Goal: Communication & Community: Ask a question

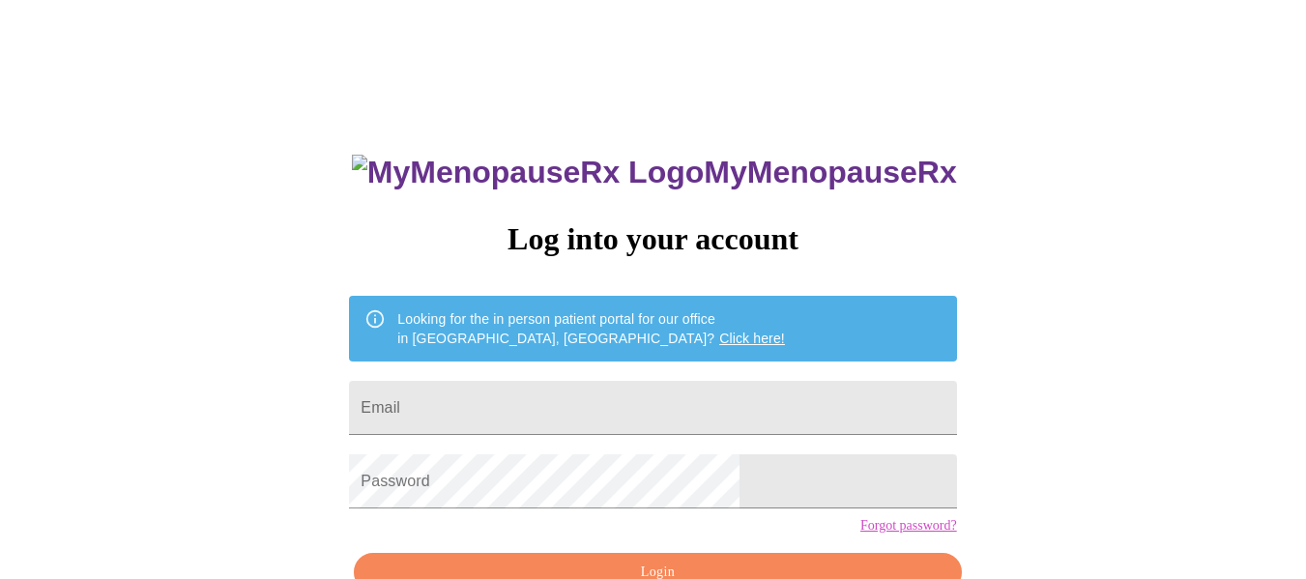
type input "chrismelissahome@gmail.com"
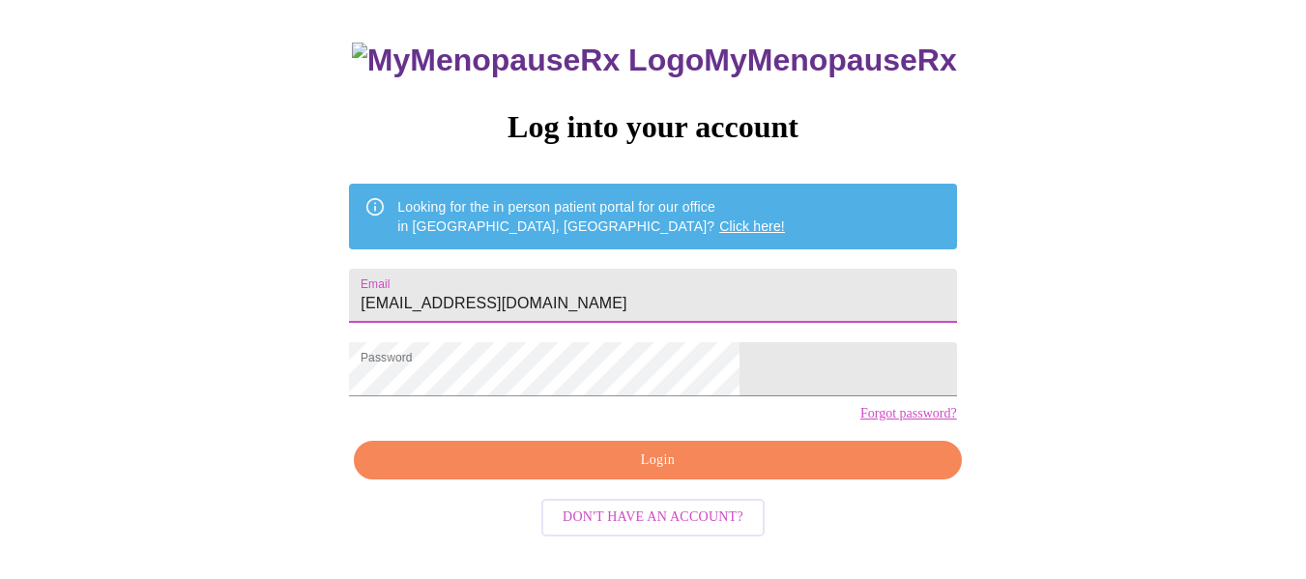
scroll to position [113, 0]
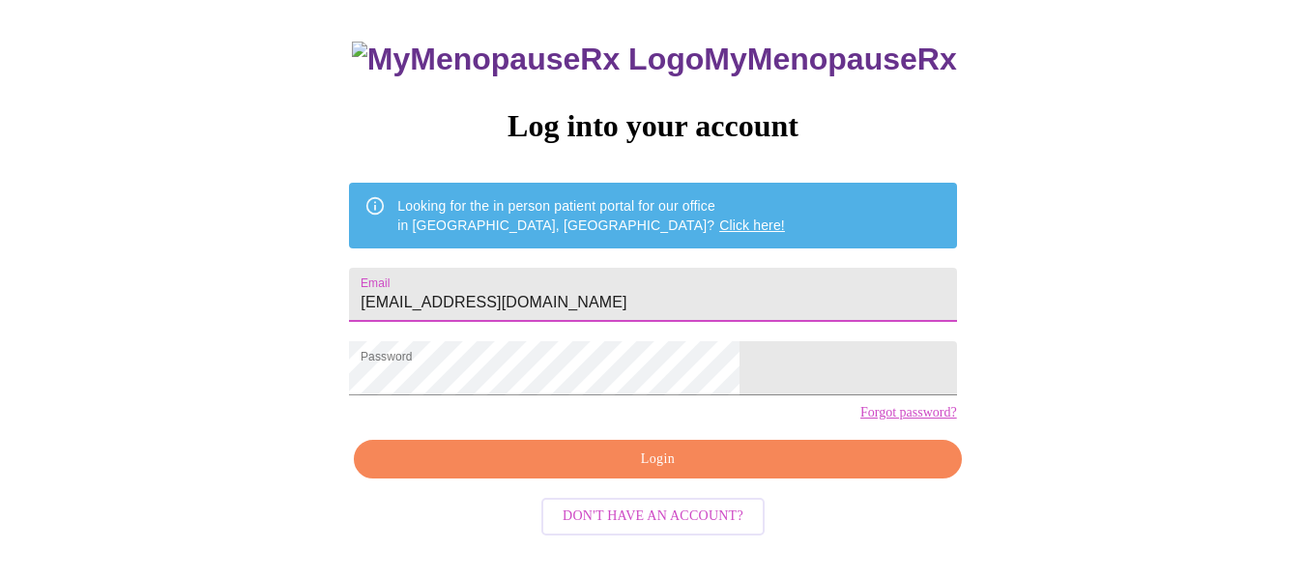
click at [675, 472] on span "Login" at bounding box center [657, 460] width 563 height 24
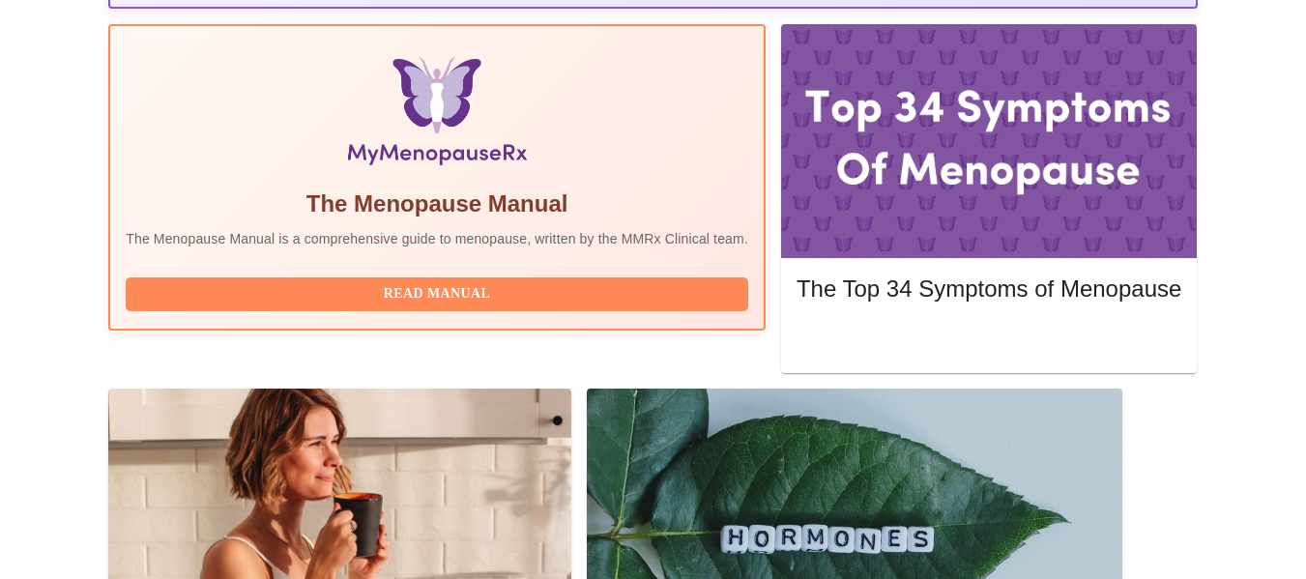
scroll to position [580, 0]
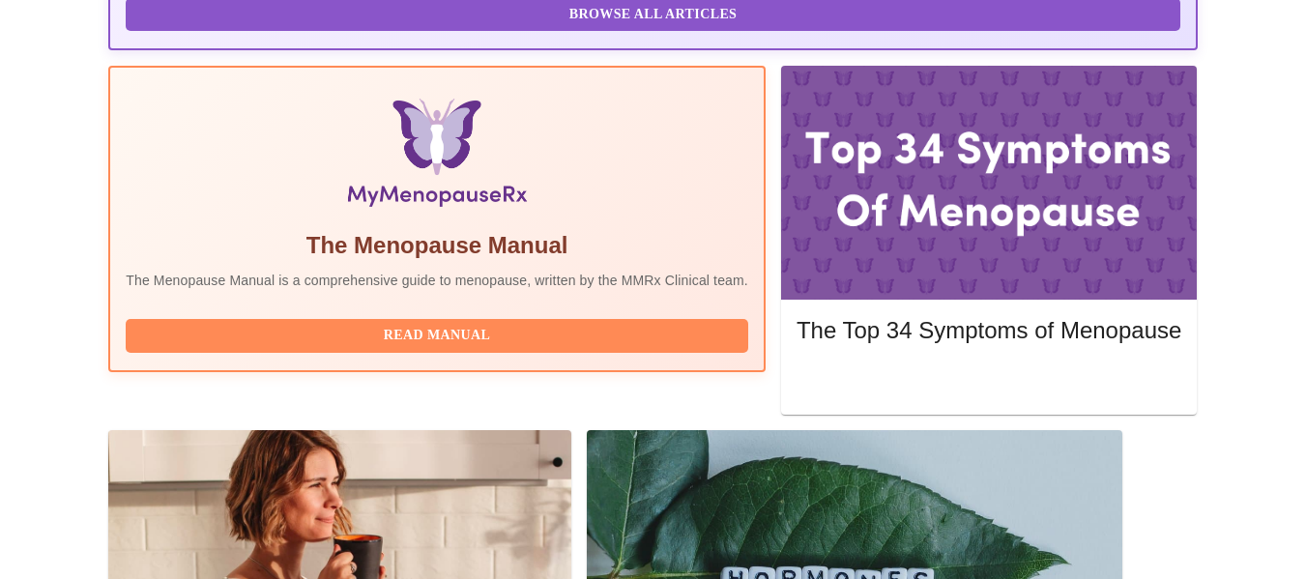
drag, startPoint x: 248, startPoint y: 199, endPoint x: 358, endPoint y: 202, distance: 109.3
copy h3 "Vadim Gelman"
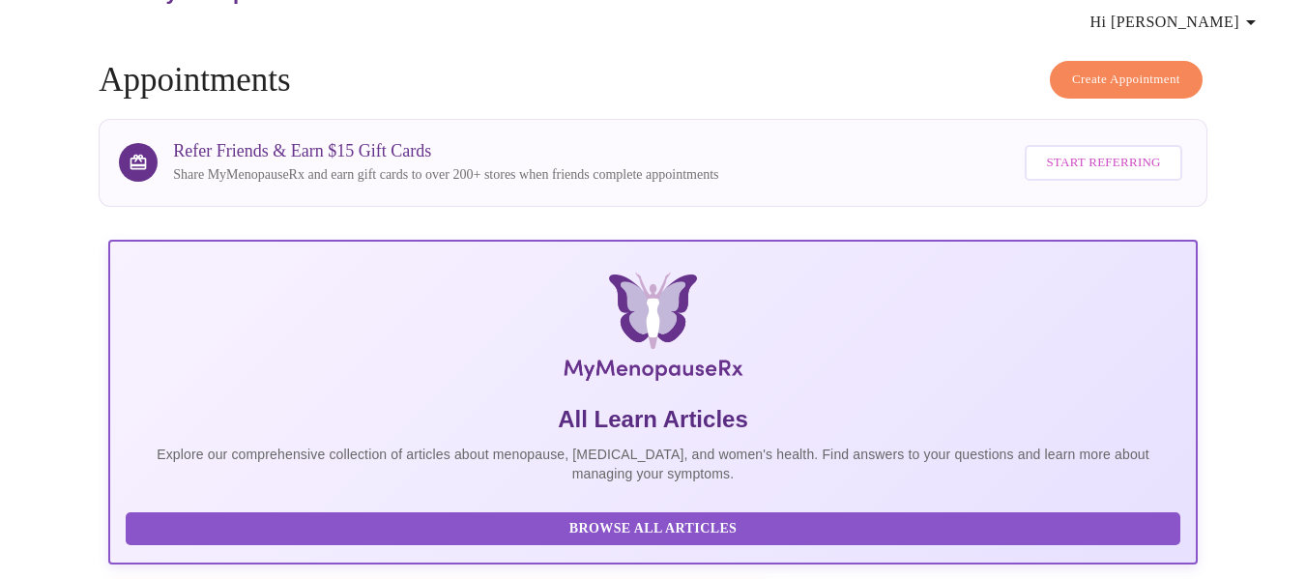
scroll to position [0, 0]
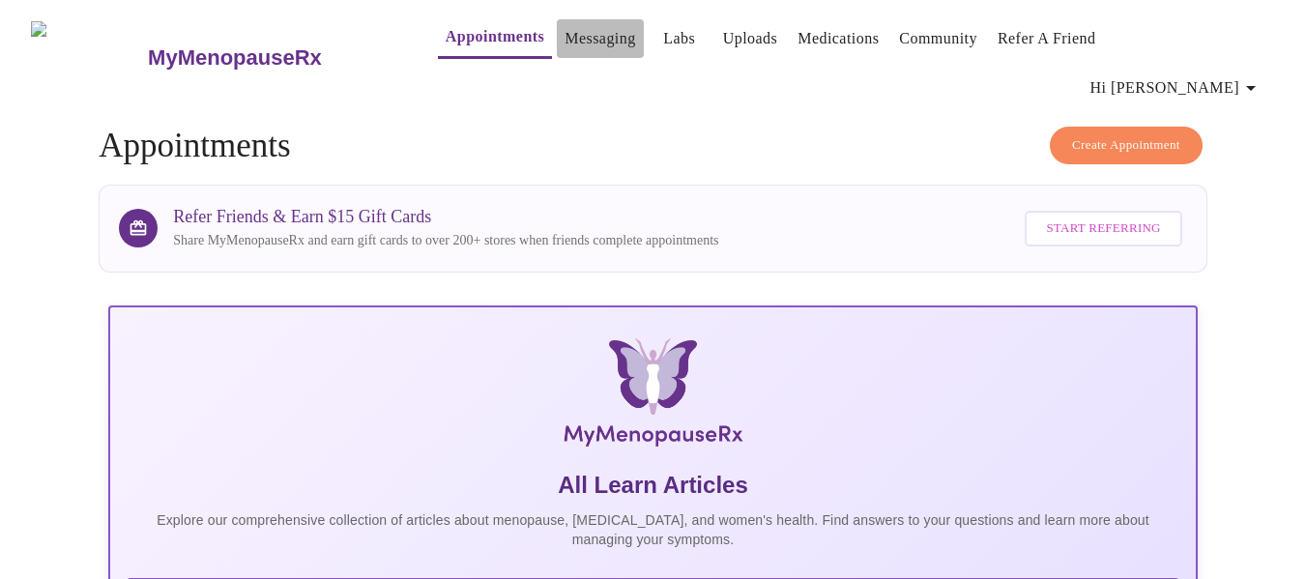
click at [565, 36] on link "Messaging" at bounding box center [600, 38] width 71 height 27
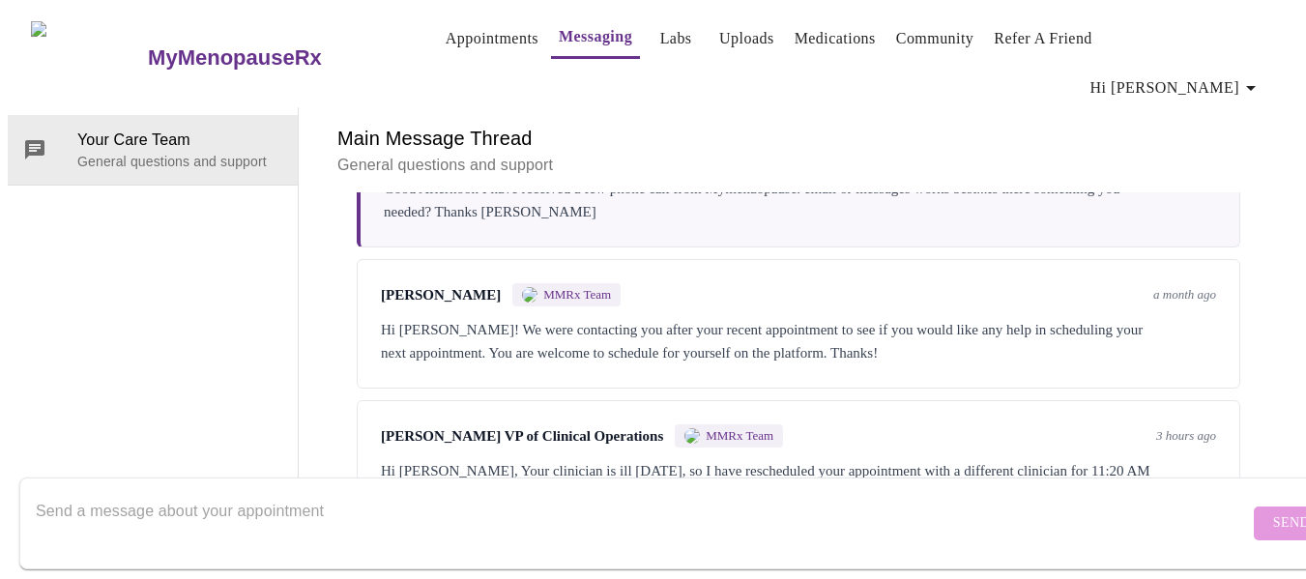
scroll to position [926, 0]
click at [202, 514] on textarea "Send a message about your appointment" at bounding box center [642, 523] width 1213 height 62
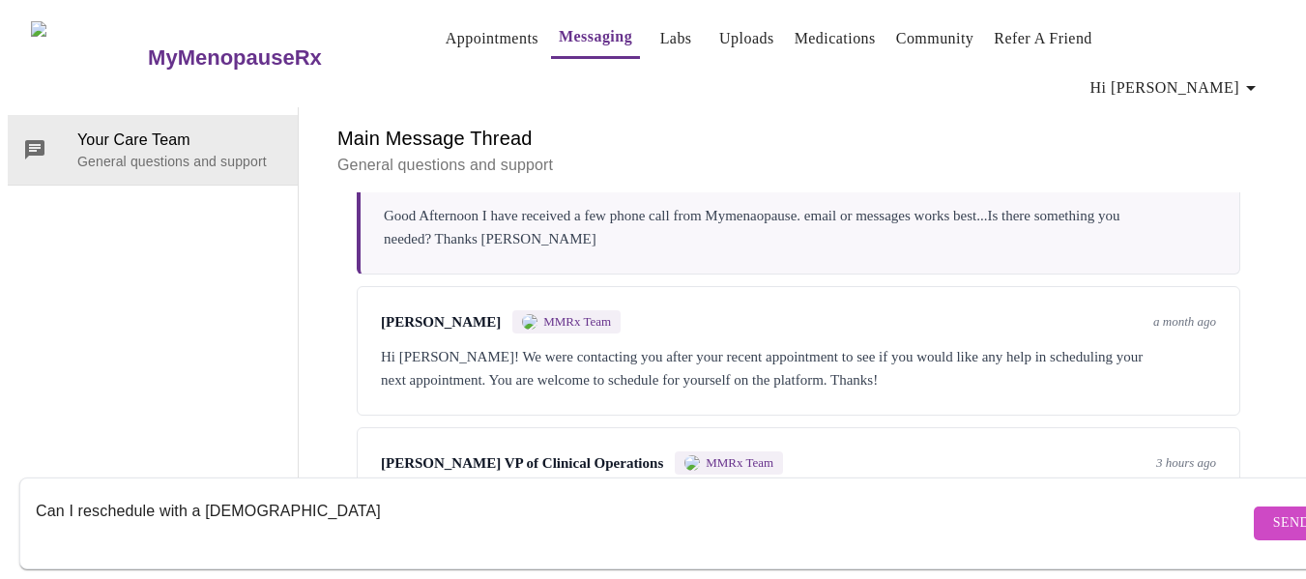
scroll to position [830, 0]
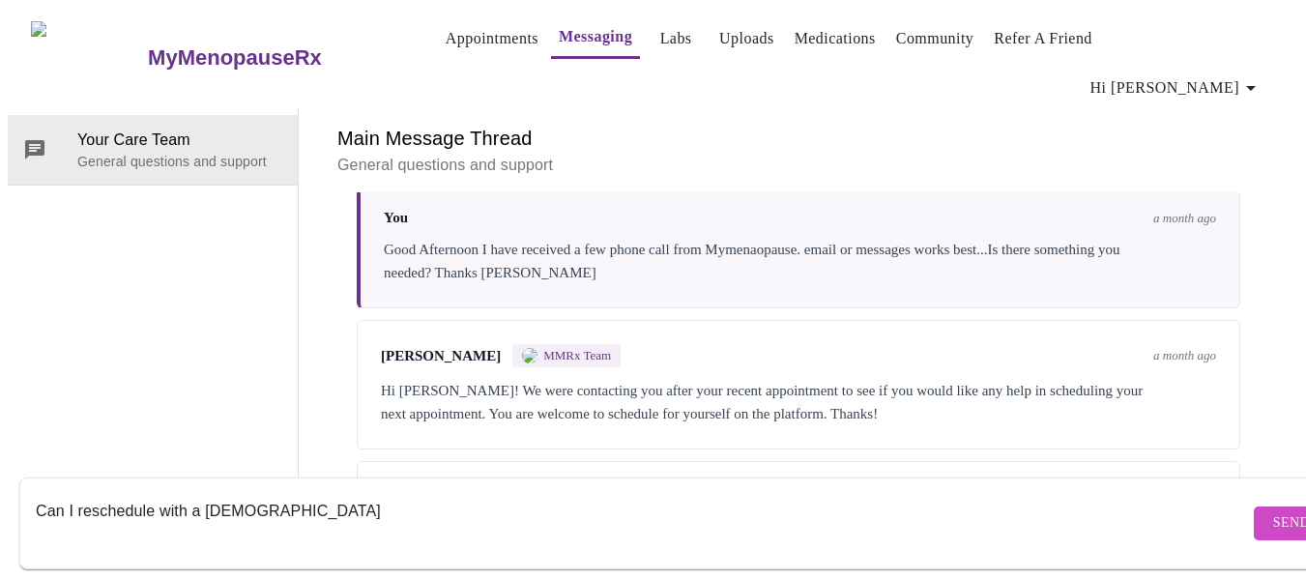
drag, startPoint x: 270, startPoint y: 484, endPoint x: 281, endPoint y: 474, distance: 15.7
click at [275, 492] on textarea "Can I reschedule with a female" at bounding box center [642, 523] width 1213 height 62
click at [310, 492] on textarea "Can I reschedule with a female provider. I believe" at bounding box center [642, 523] width 1213 height 62
click at [508, 492] on textarea "Can I reschedule with a female provider for today. I believe" at bounding box center [642, 523] width 1213 height 62
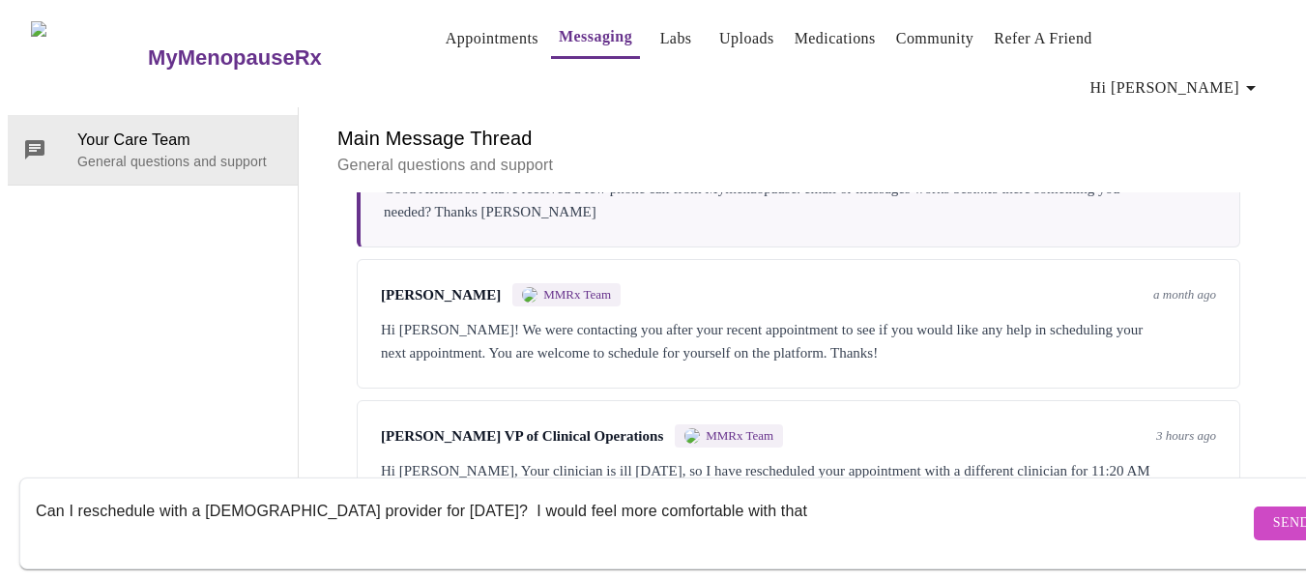
scroll to position [926, 0]
type textarea "Can I reschedule with a female provider for today? I would feel more comfortabl…"
click at [1273, 511] on span "Send" at bounding box center [1291, 523] width 37 height 24
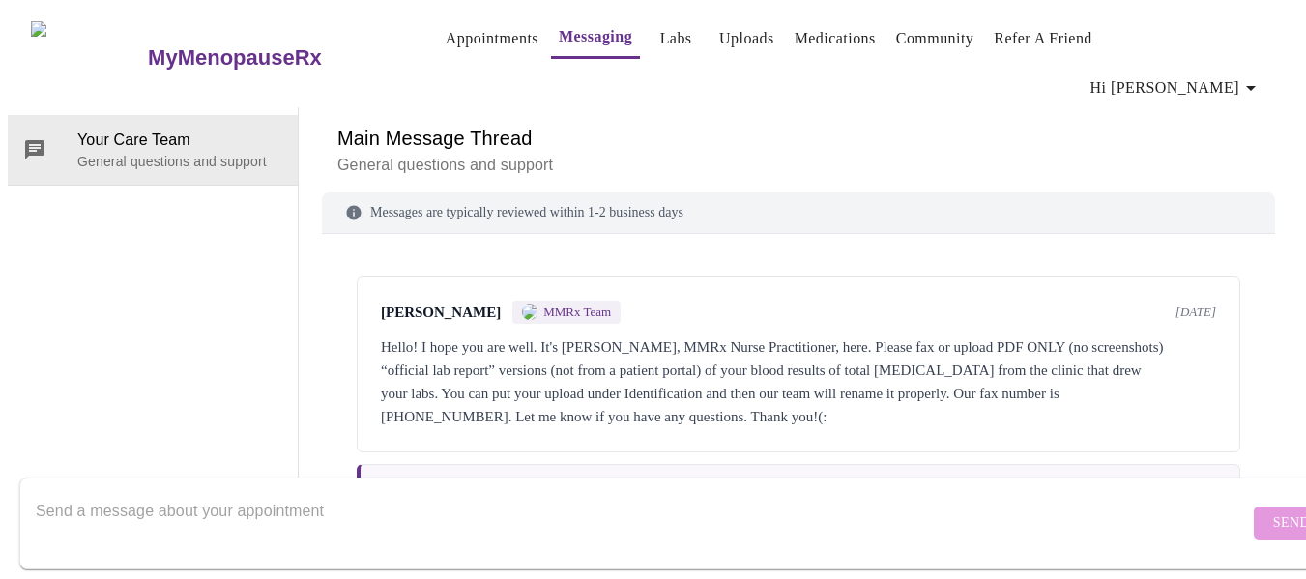
scroll to position [0, 0]
click at [446, 35] on link "Appointments" at bounding box center [492, 38] width 93 height 27
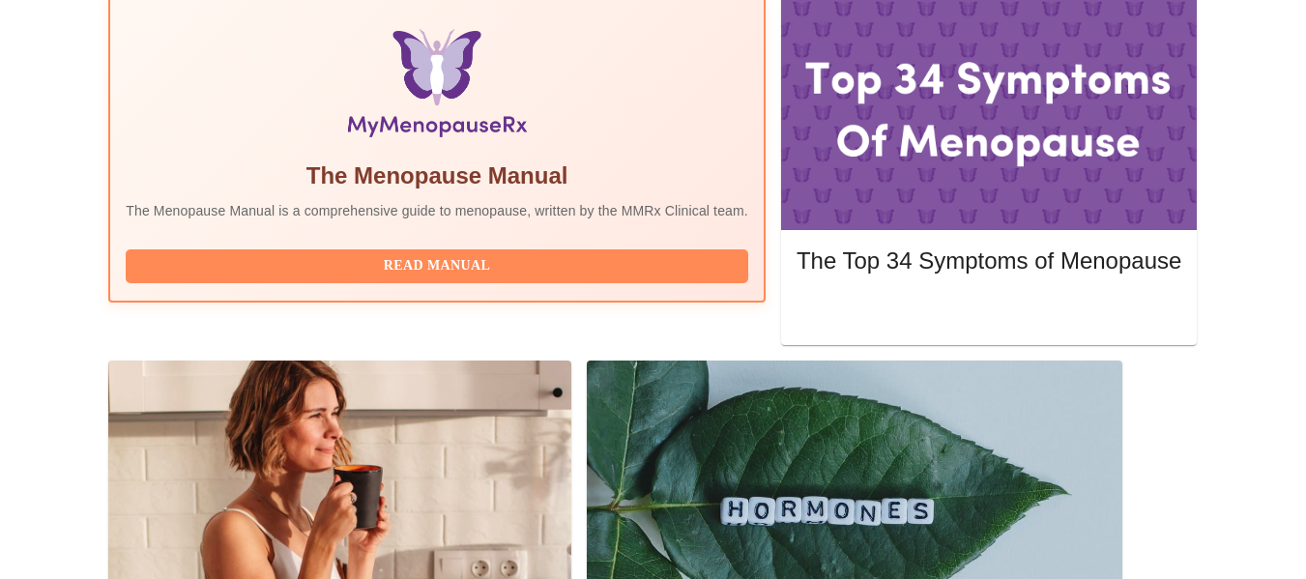
scroll to position [677, 0]
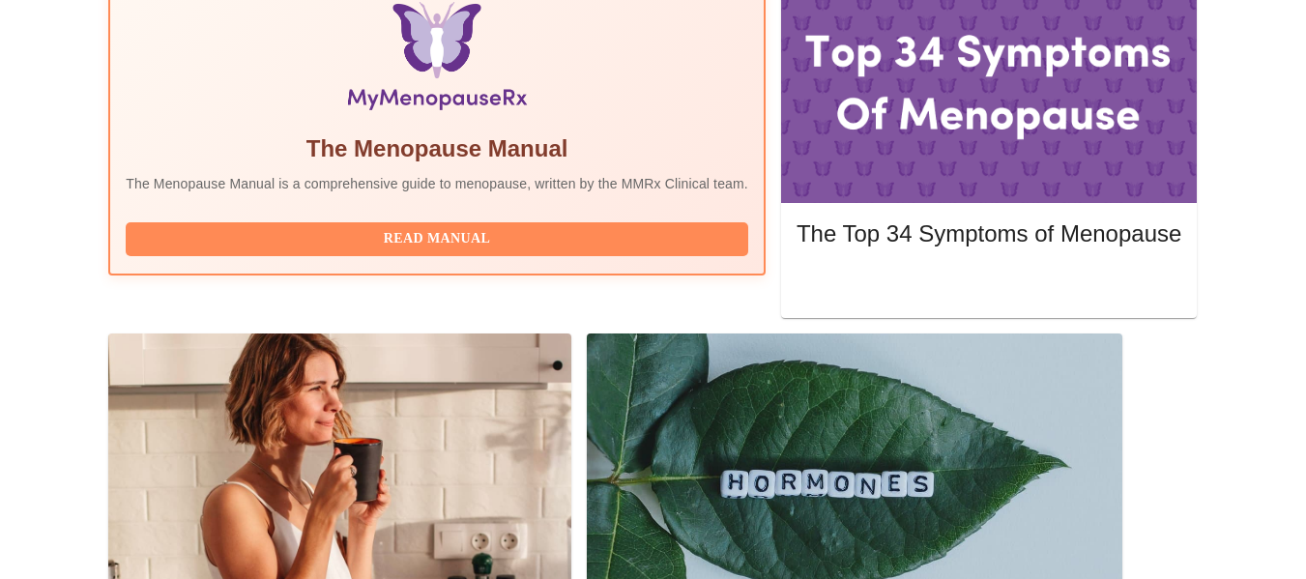
drag, startPoint x: 249, startPoint y: 115, endPoint x: 357, endPoint y: 105, distance: 107.8
copy h3 "Vadim Gelman"
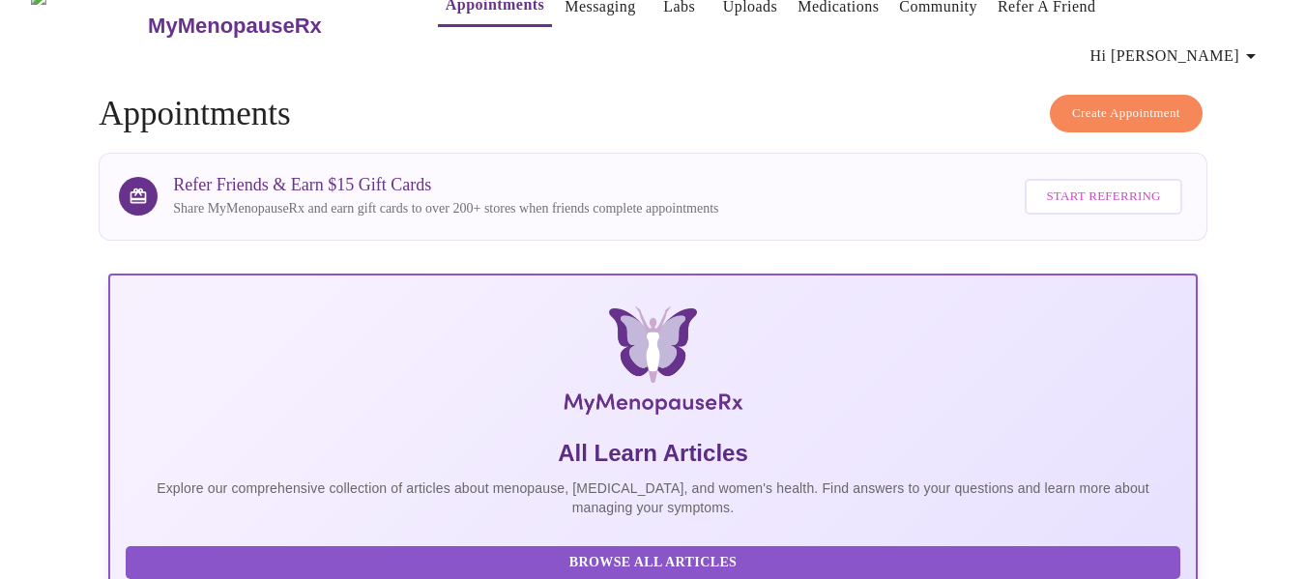
scroll to position [0, 0]
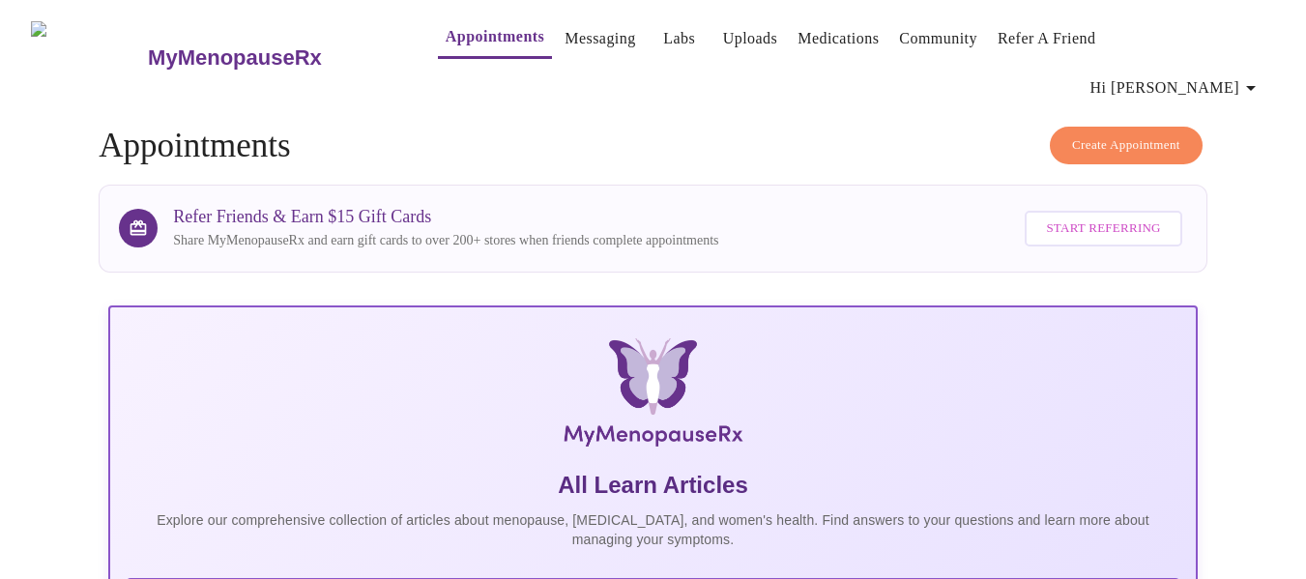
click at [571, 47] on link "Messaging" at bounding box center [600, 38] width 71 height 27
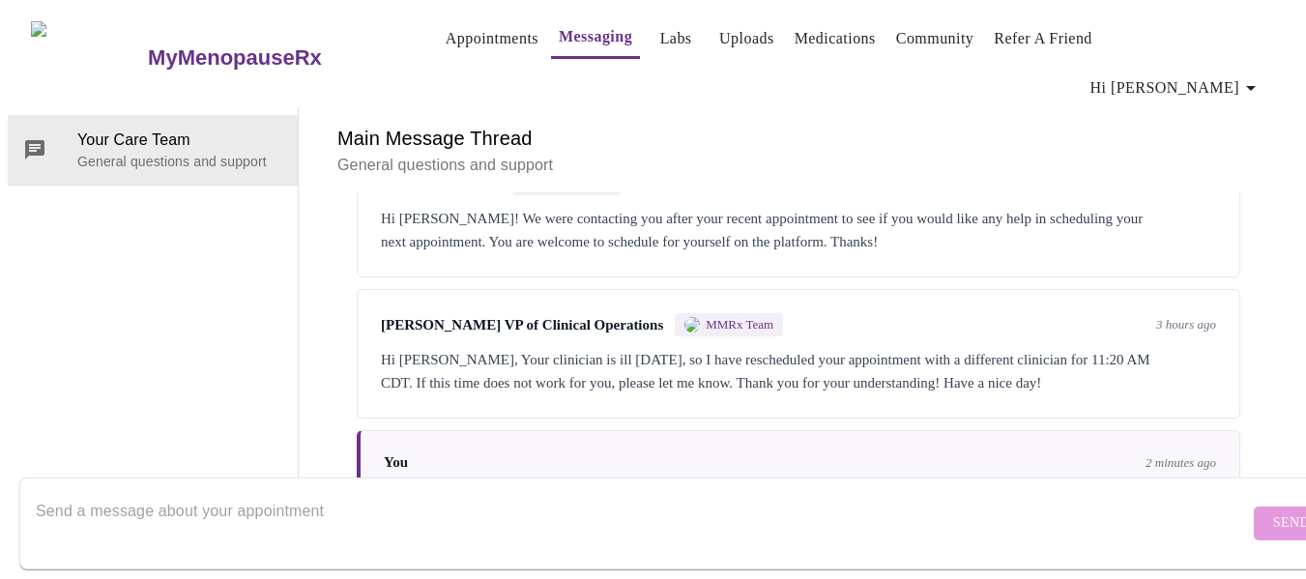
scroll to position [1043, 0]
click at [220, 492] on textarea "Send a message about your appointment" at bounding box center [642, 523] width 1213 height 62
type textarea "o"
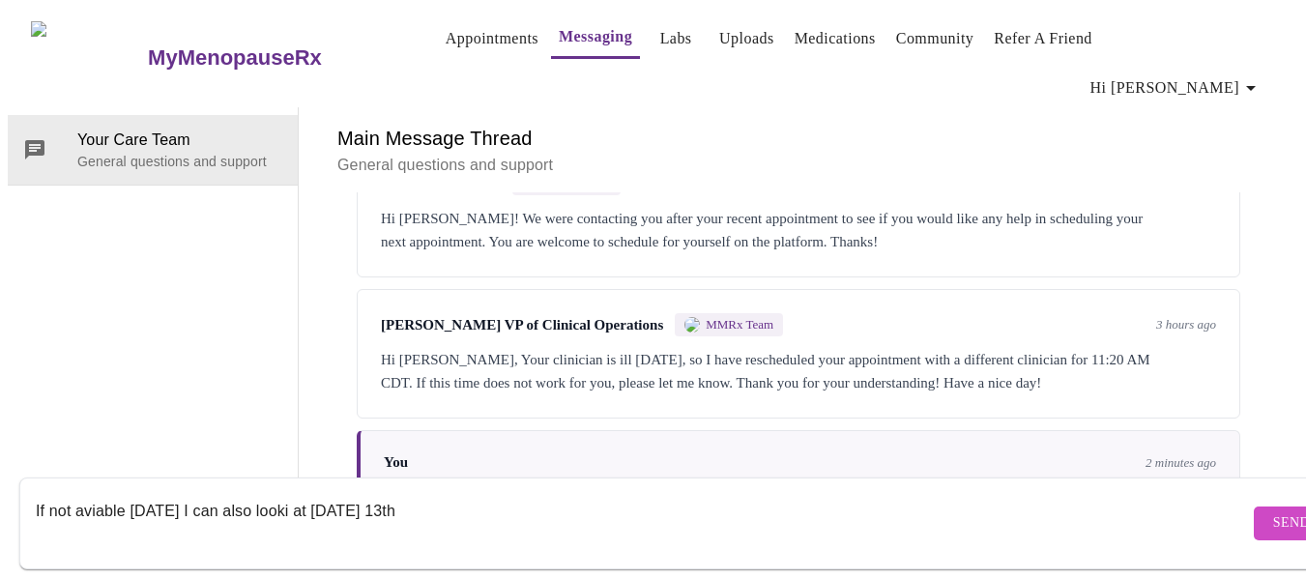
drag, startPoint x: 99, startPoint y: 487, endPoint x: 90, endPoint y: 494, distance: 11.0
click at [90, 494] on textarea "If not aviable today I can also looki at Monday 13th" at bounding box center [642, 523] width 1213 height 62
click at [93, 492] on textarea "If not aviable today I can also looki at Monday 13th" at bounding box center [642, 523] width 1213 height 62
click at [146, 504] on textarea "If not aviable today I can also looki at Monday 13th" at bounding box center [642, 523] width 1213 height 62
click at [110, 492] on textarea "If not aviable today I can also looki at Monday 13th" at bounding box center [642, 523] width 1213 height 62
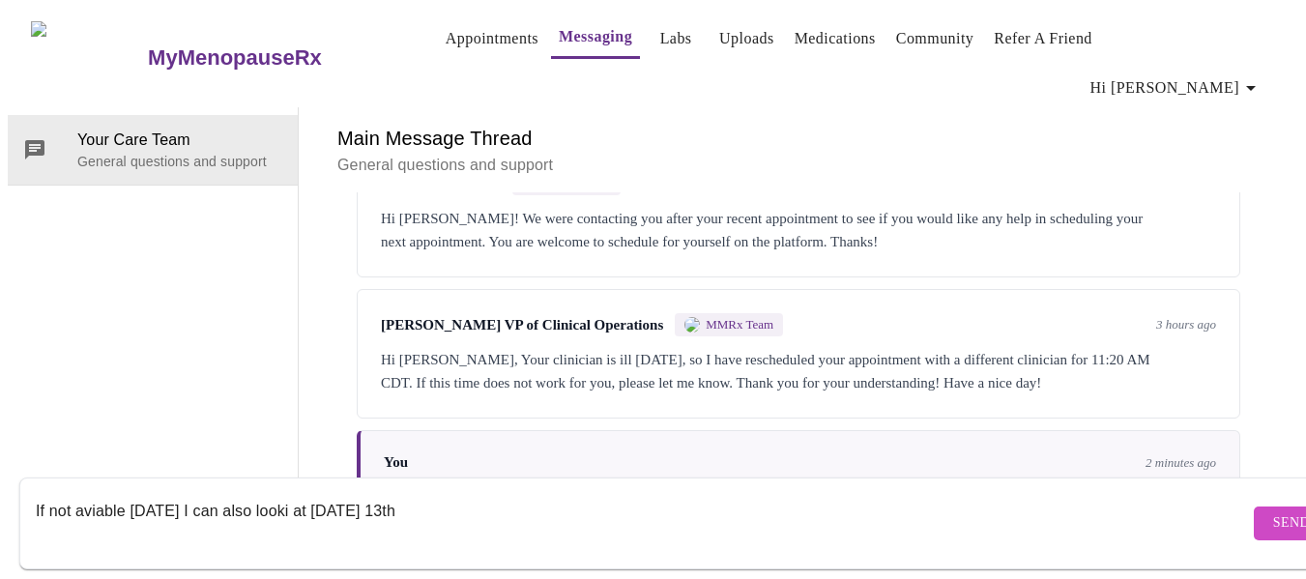
click at [103, 492] on textarea "If not aviable today I can also looki at Monday 13th" at bounding box center [642, 523] width 1213 height 62
drag, startPoint x: 169, startPoint y: 483, endPoint x: 185, endPoint y: 497, distance: 20.6
click at [186, 497] on textarea "If not female no aviable today I can also looki at Monday 13th" at bounding box center [642, 523] width 1213 height 62
click at [172, 492] on textarea "If not female no aviable today I can also looki at Monday 13th" at bounding box center [642, 523] width 1213 height 62
click at [176, 492] on textarea "If not female no aviable today I can also looki at Monday 13th" at bounding box center [642, 523] width 1213 height 62
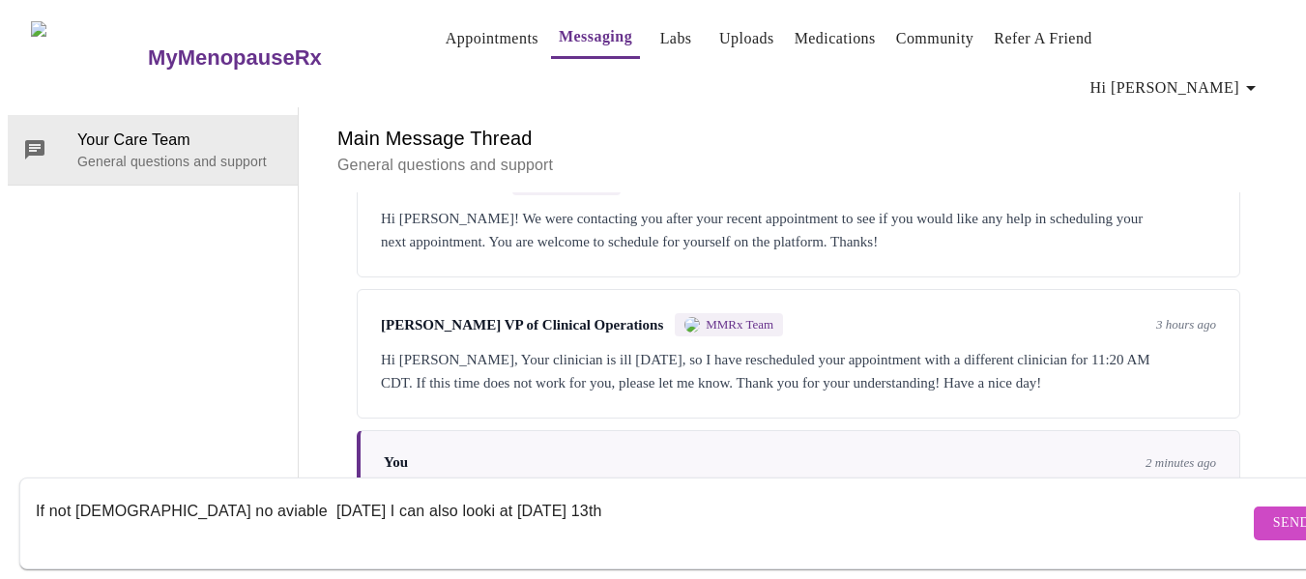
click at [174, 492] on textarea "If not female no aviable today I can also looki at Monday 13th" at bounding box center [642, 523] width 1213 height 62
click at [241, 526] on textarea "If not female no avibable today I can also looki at Monday 13th" at bounding box center [642, 523] width 1213 height 62
click at [350, 492] on textarea "If not female no avibable today I can also looki at Monday 13th" at bounding box center [642, 523] width 1213 height 62
click at [125, 492] on textarea "If not female no available today I can also look at Monday 13th" at bounding box center [642, 523] width 1213 height 62
click at [206, 496] on textarea "If not female provider no available today I can also look at Monday 13th" at bounding box center [642, 523] width 1213 height 62
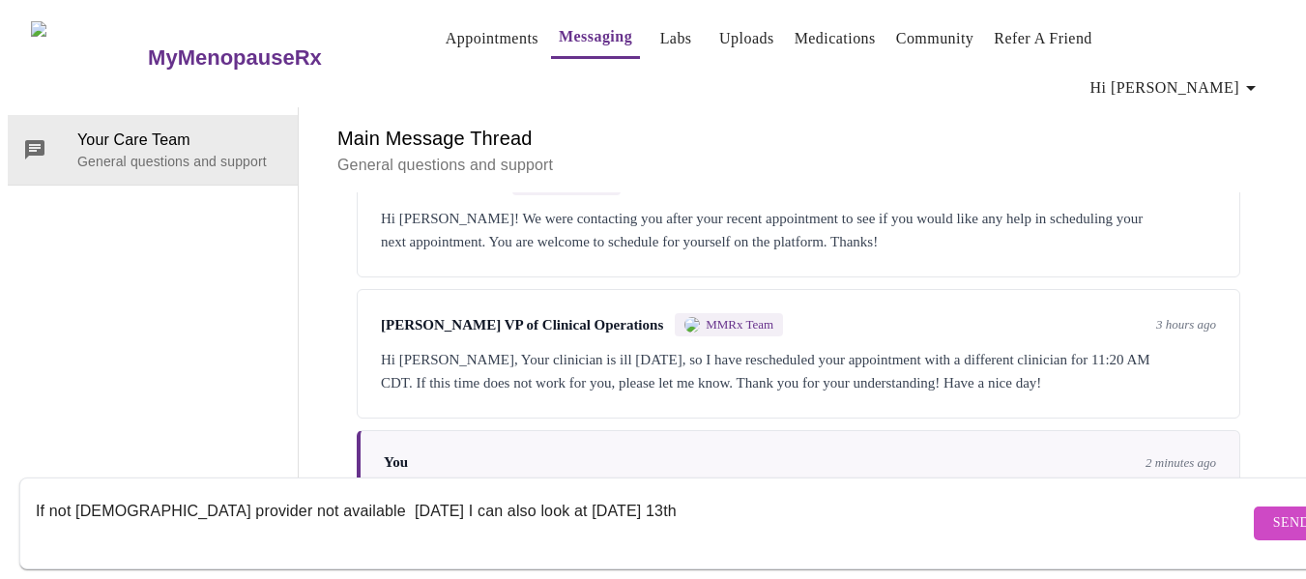
click at [283, 492] on textarea "If not female provider not available today I can also look at Monday 13th" at bounding box center [642, 523] width 1213 height 62
click at [690, 492] on textarea "If not female provider not available today I can also look at Monday 13th" at bounding box center [642, 523] width 1213 height 62
type textarea "If not female provider not available today I can also look at Monday 13th also"
click at [1273, 511] on span "Send" at bounding box center [1291, 523] width 37 height 24
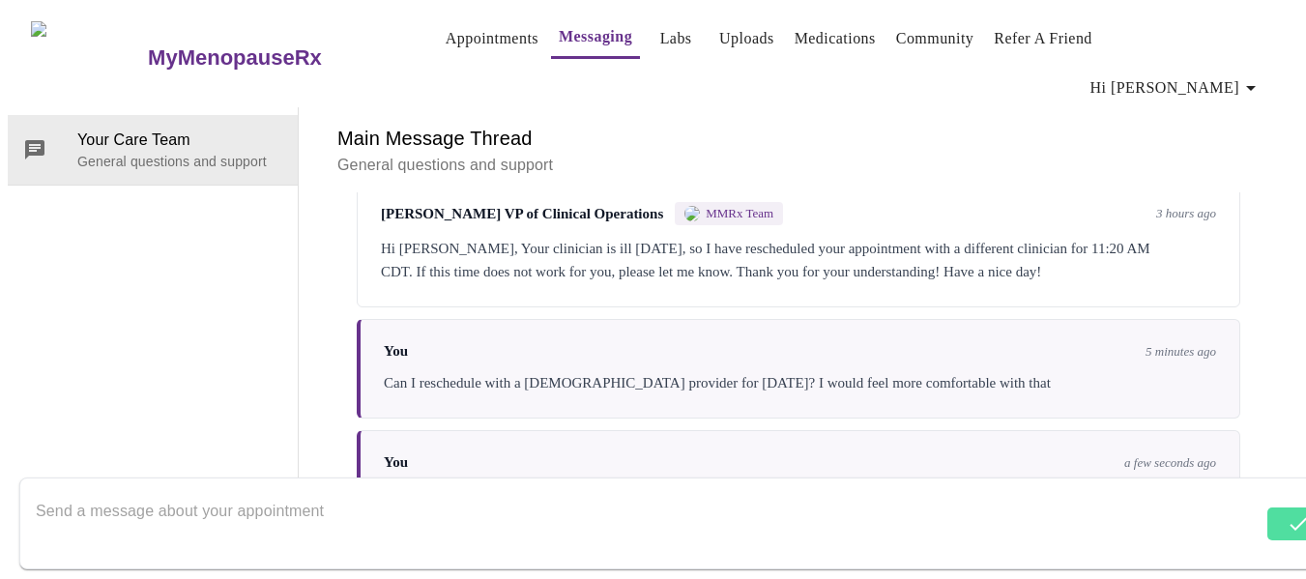
scroll to position [1159, 0]
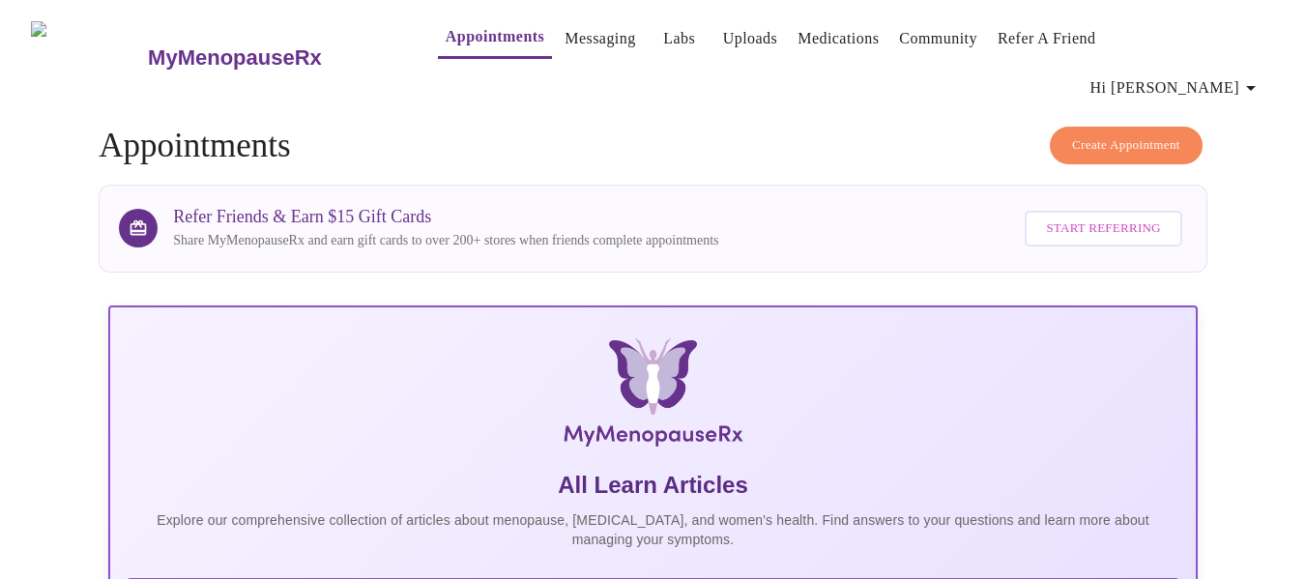
click at [582, 49] on link "Messaging" at bounding box center [600, 38] width 71 height 27
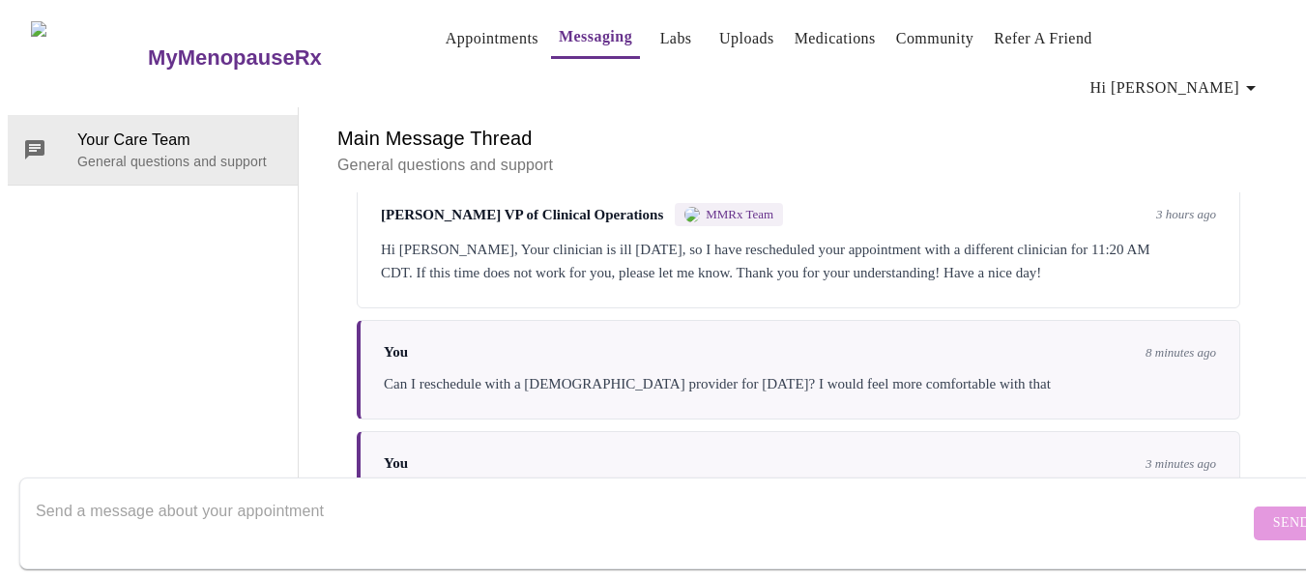
scroll to position [1159, 0]
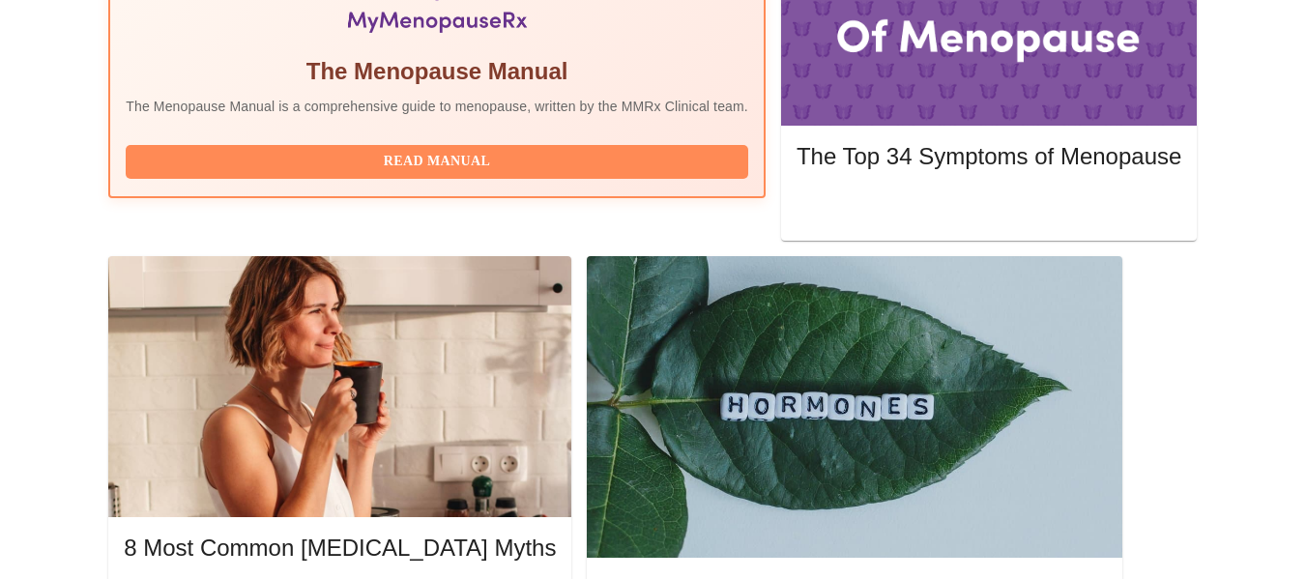
scroll to position [769, 0]
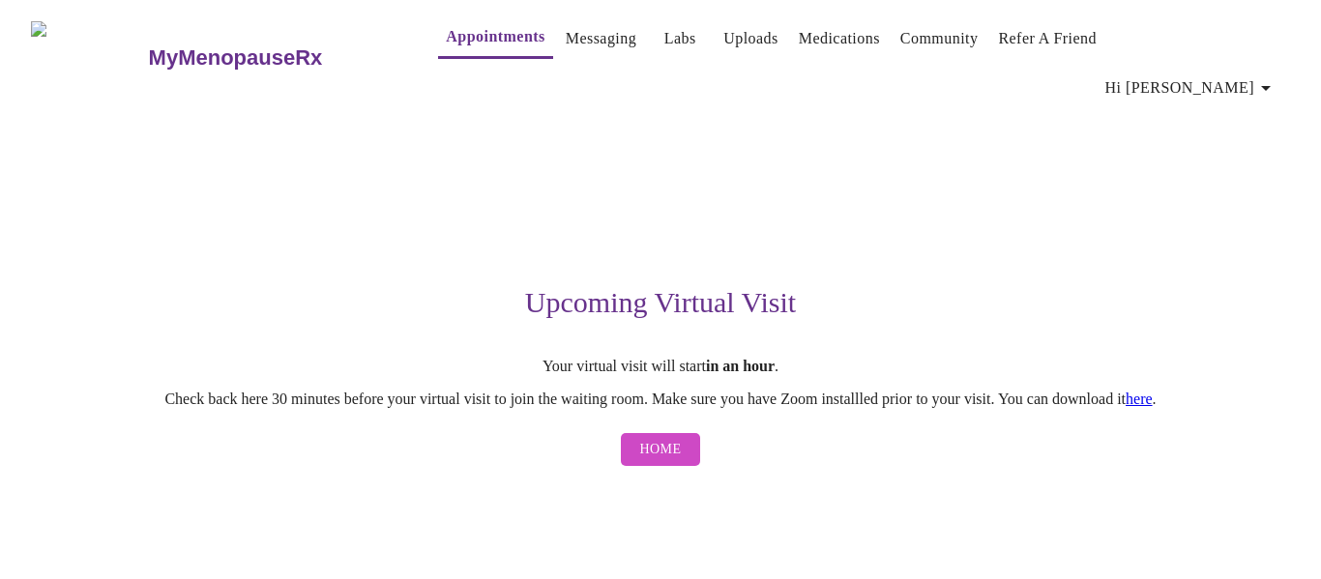
click at [566, 44] on link "Messaging" at bounding box center [601, 38] width 71 height 27
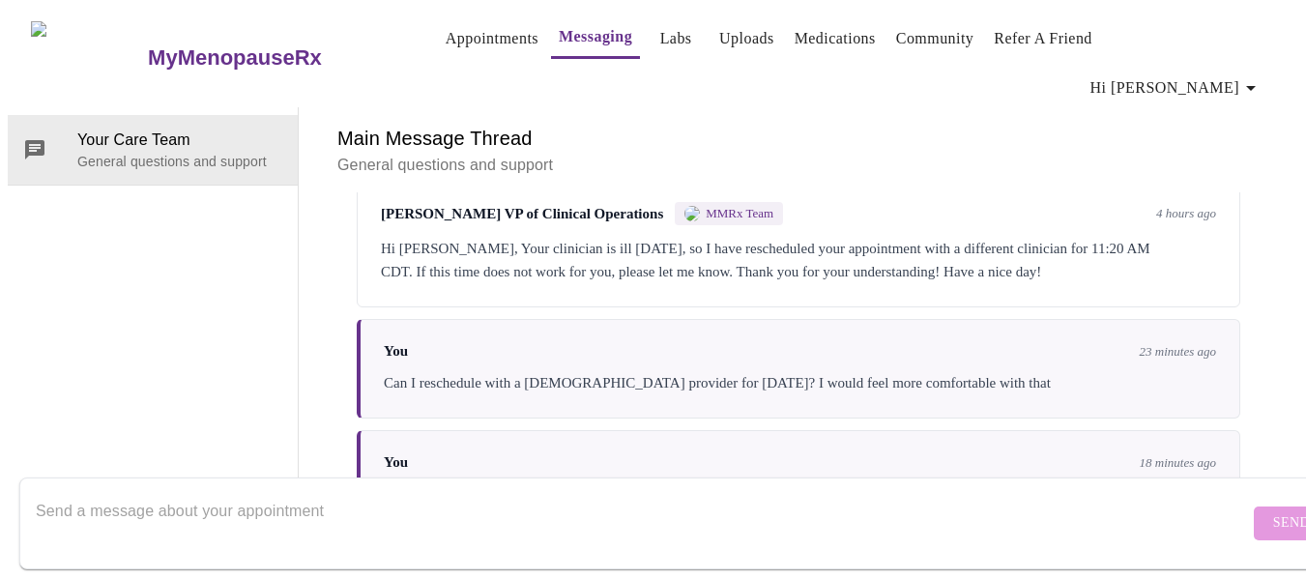
scroll to position [73, 0]
click at [367, 492] on textarea "Send a message about your appointment" at bounding box center [642, 523] width 1213 height 62
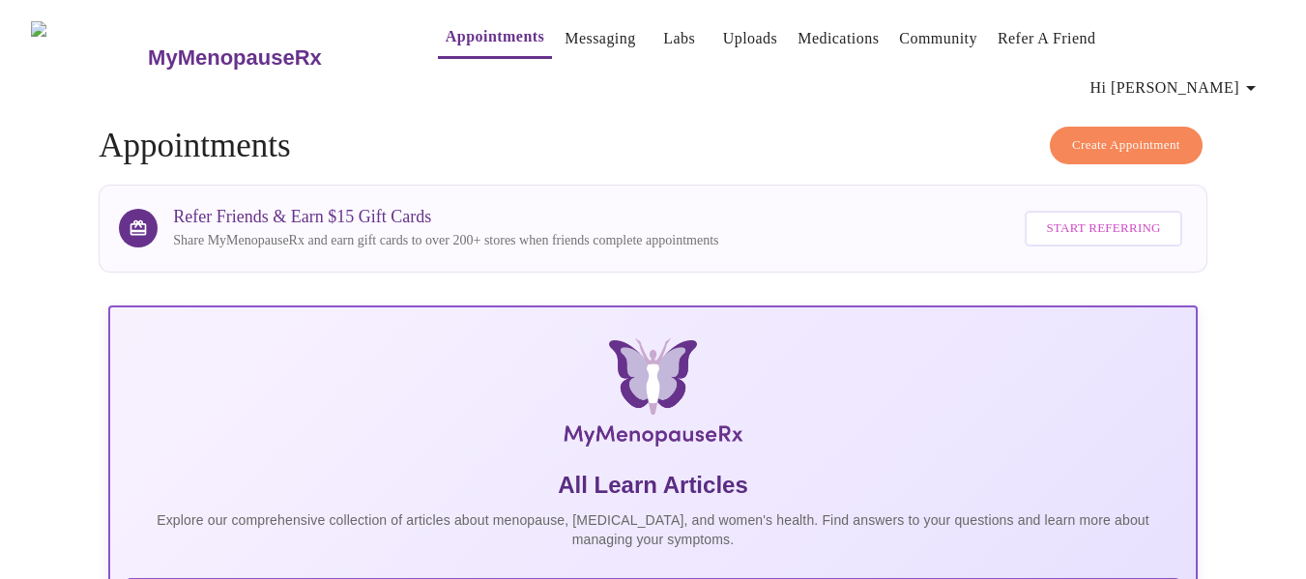
click at [567, 43] on link "Messaging" at bounding box center [600, 38] width 71 height 27
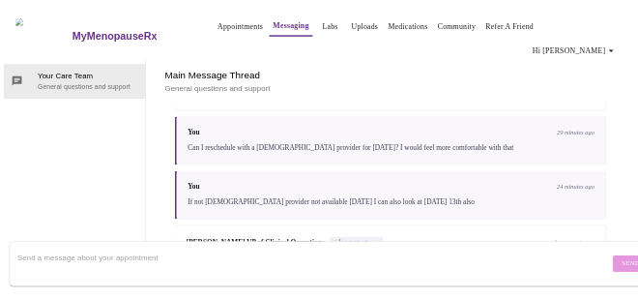
scroll to position [1304, 0]
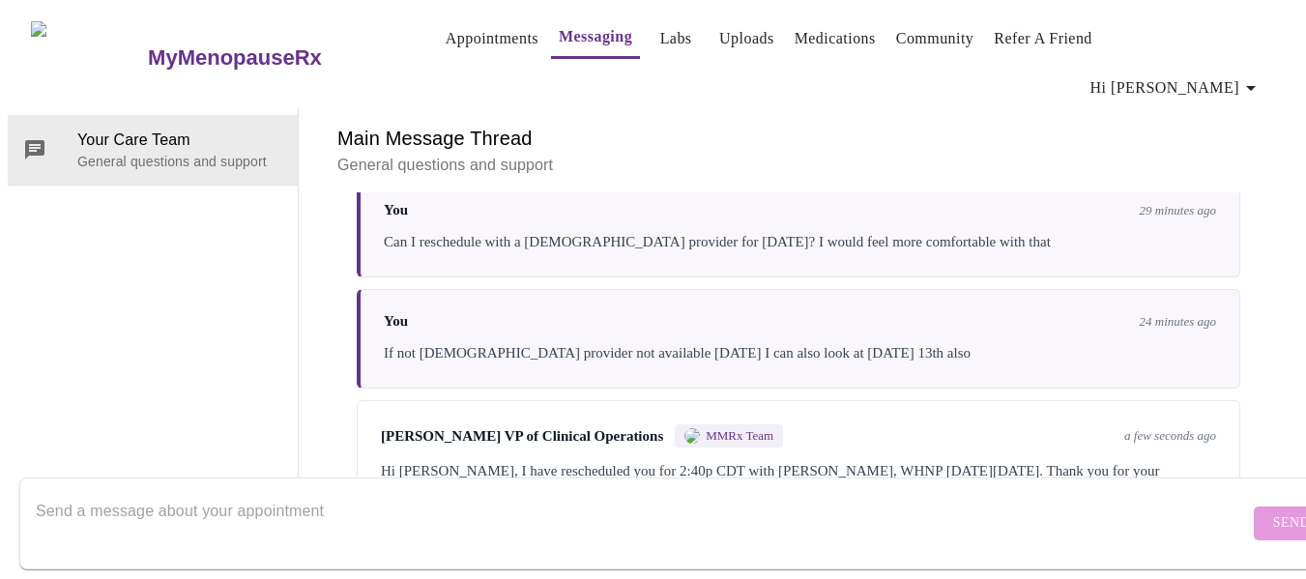
click at [462, 486] on div at bounding box center [642, 523] width 1213 height 74
type textarea "T"
click at [429, 492] on textarea "Send a message about your appointment" at bounding box center [642, 523] width 1213 height 62
type textarea "T"
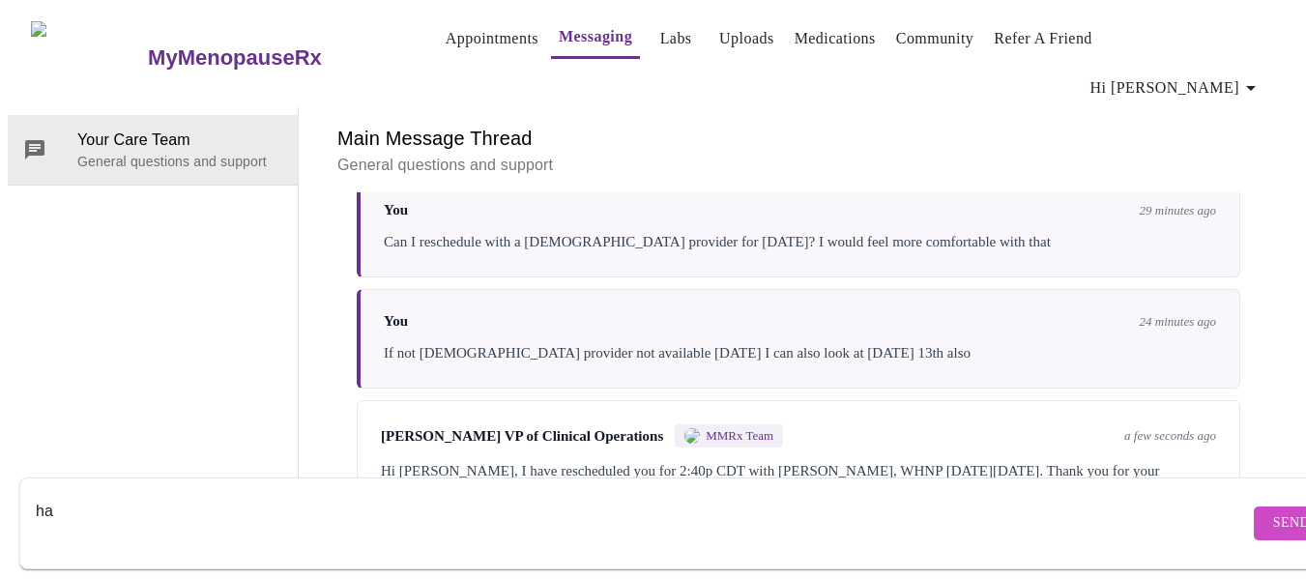
type textarea "h"
type textarea "That works!! Thank you"
click at [1273, 511] on span "Send" at bounding box center [1291, 523] width 37 height 24
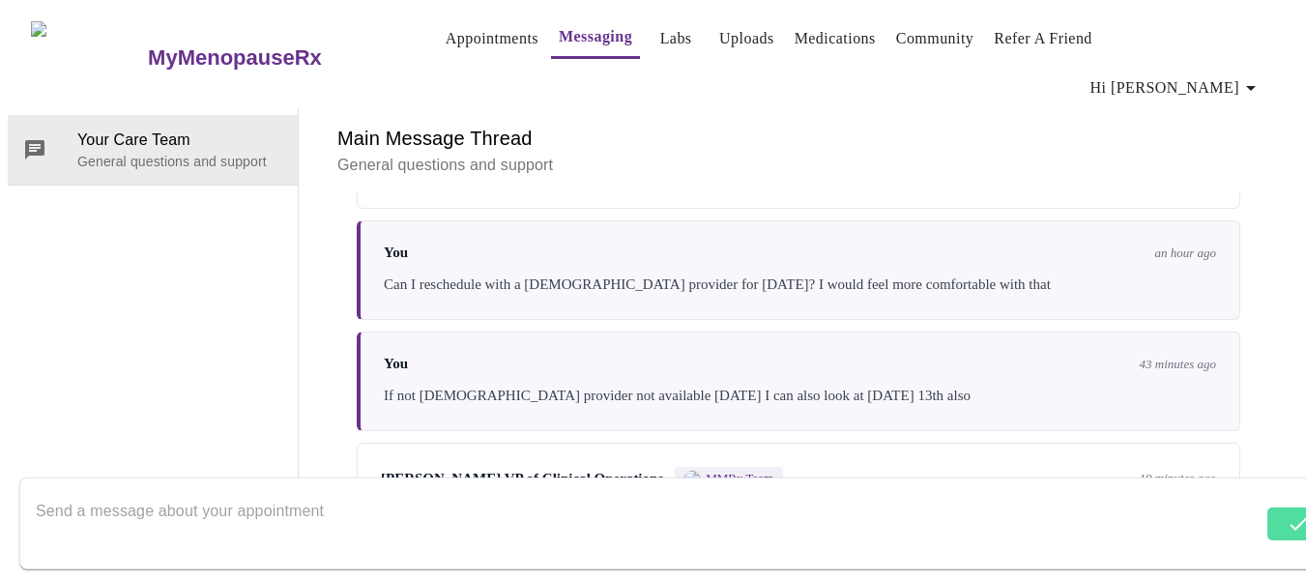
scroll to position [1130, 0]
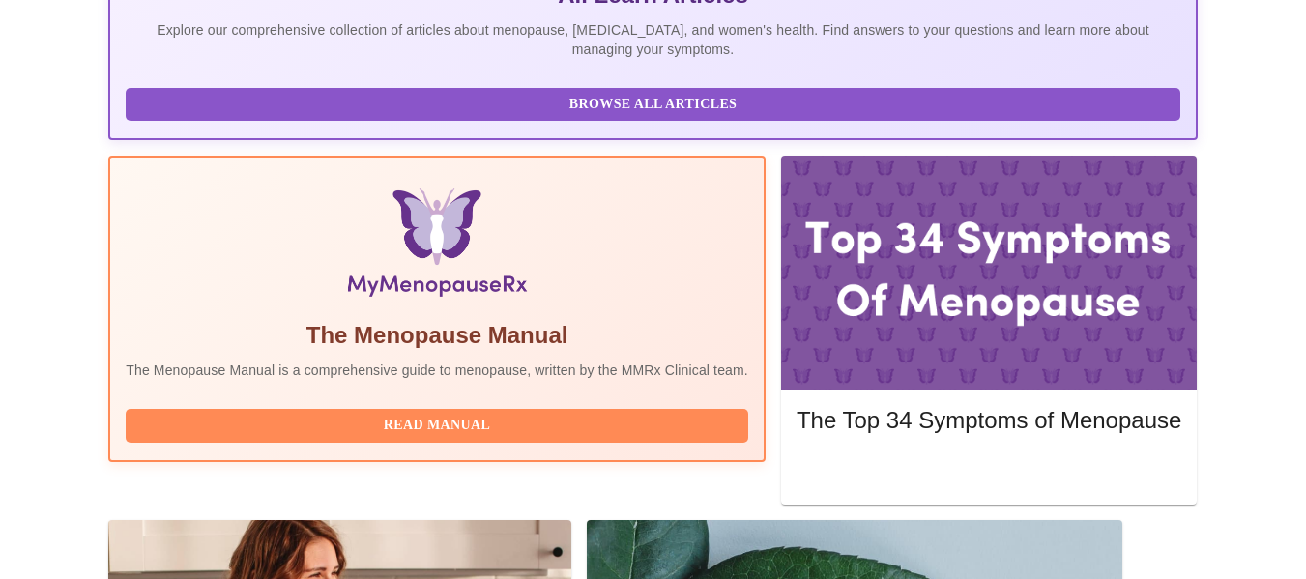
scroll to position [387, 0]
